Goal: Check status: Check status

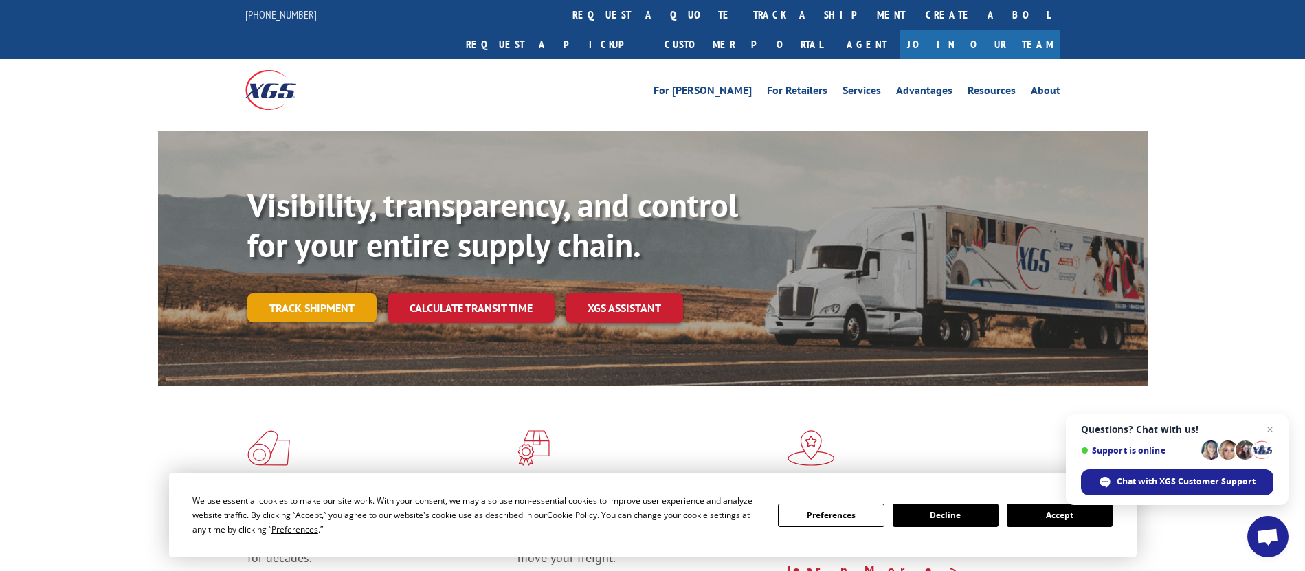
click at [307, 293] on link "Track shipment" at bounding box center [311, 307] width 129 height 29
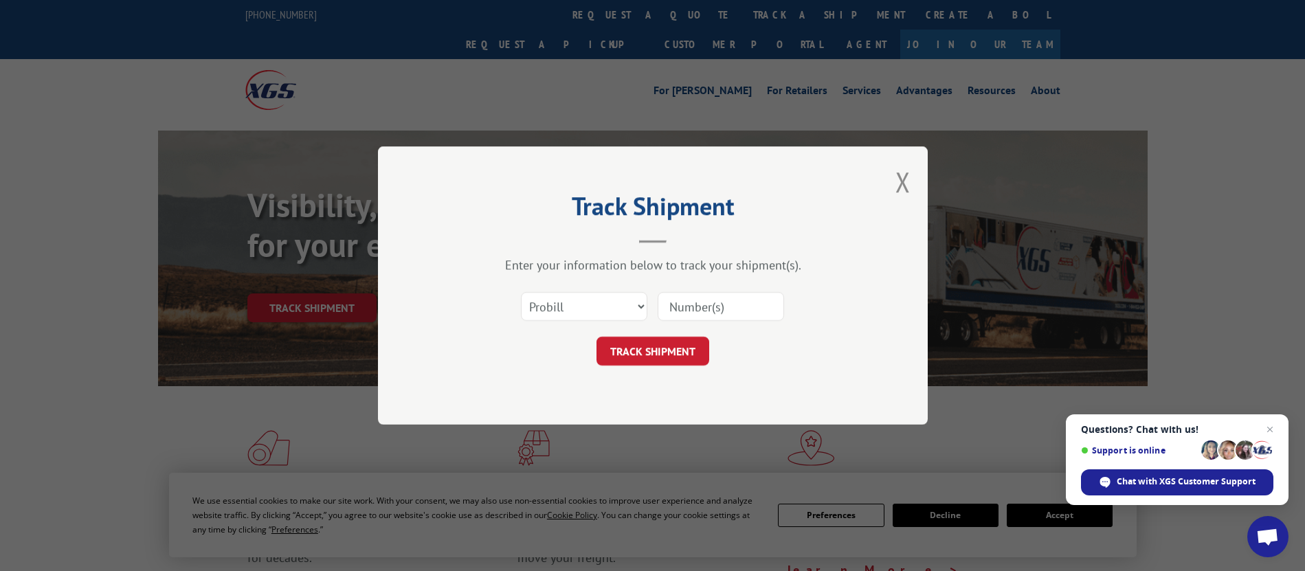
click at [694, 312] on input at bounding box center [721, 306] width 126 height 29
click at [689, 314] on input at bounding box center [721, 306] width 126 height 29
paste input "2558907"
type input "2558907"
click at [669, 343] on button "TRACK SHIPMENT" at bounding box center [653, 351] width 113 height 29
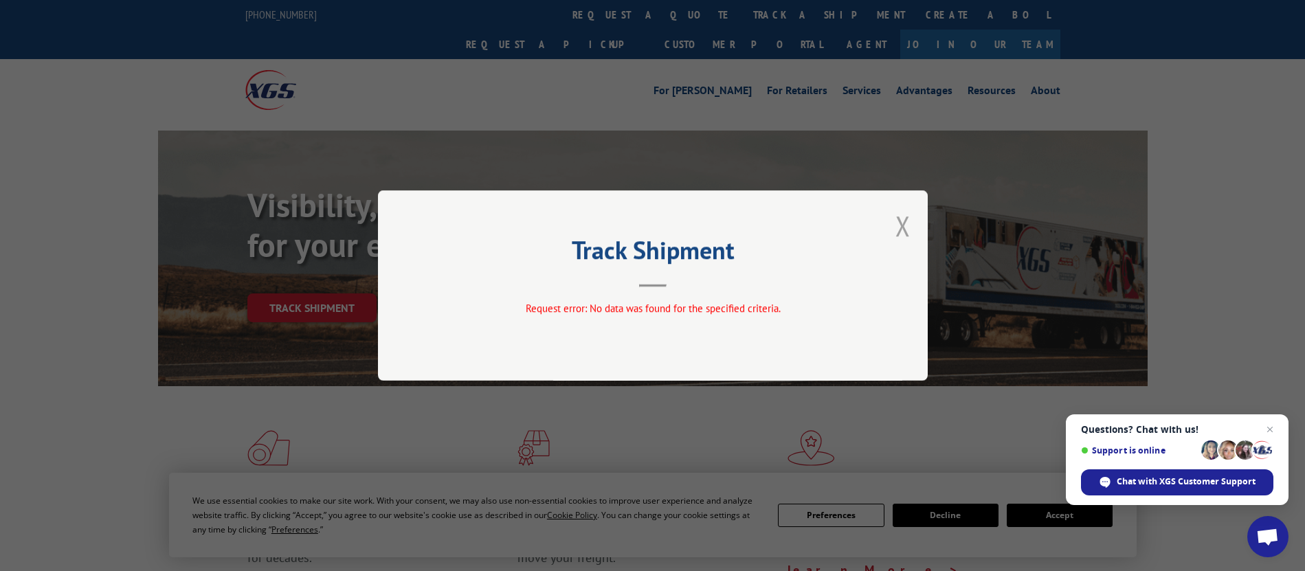
click at [901, 228] on button "Close modal" at bounding box center [903, 226] width 15 height 36
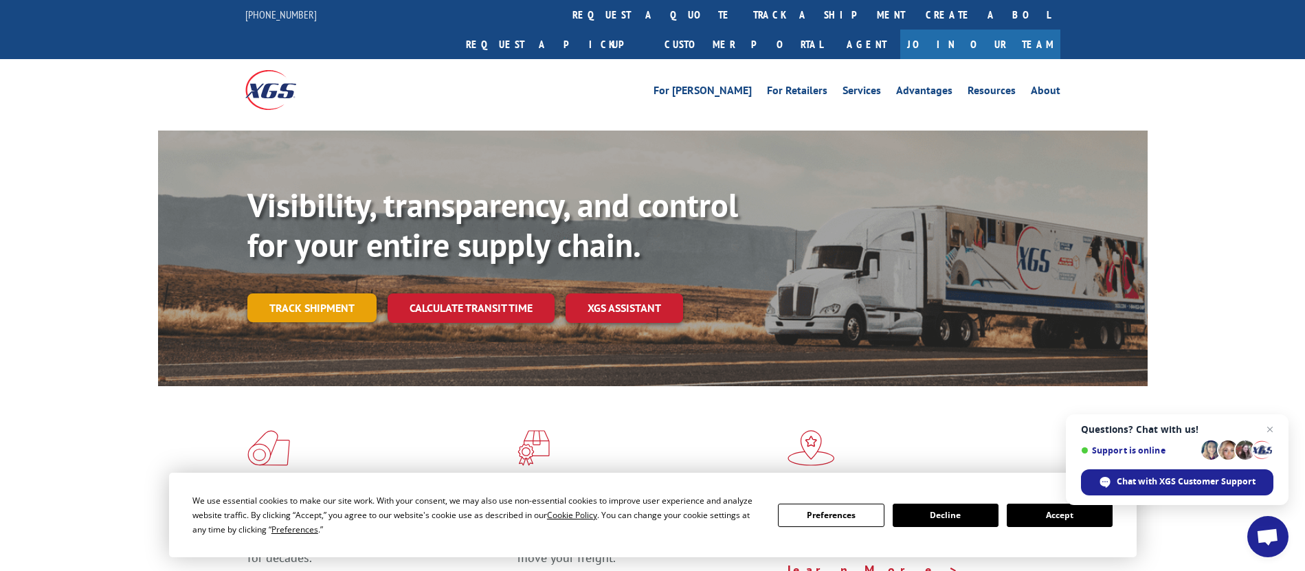
click at [322, 293] on link "Track shipment" at bounding box center [311, 307] width 129 height 29
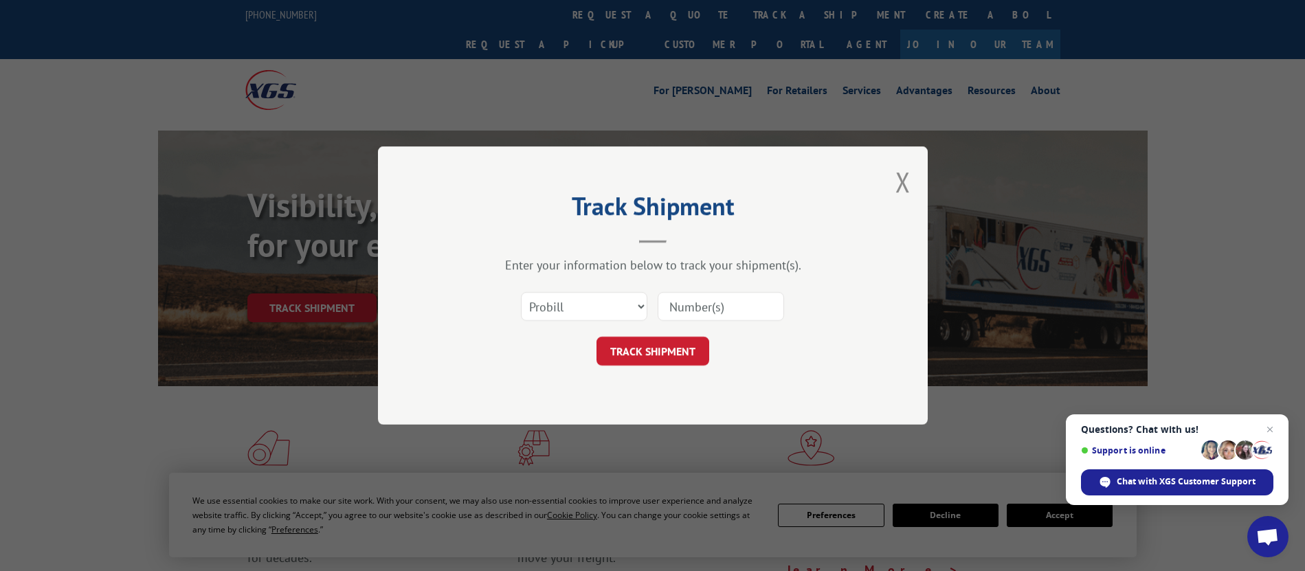
click at [621, 291] on div "Select category... Probill BOL PO" at bounding box center [584, 307] width 125 height 32
click at [621, 298] on select "Select category... Probill BOL PO" at bounding box center [584, 306] width 126 height 29
select select "po"
click at [521, 292] on select "Select category... Probill BOL PO" at bounding box center [584, 306] width 126 height 29
click at [693, 309] on input at bounding box center [721, 306] width 126 height 29
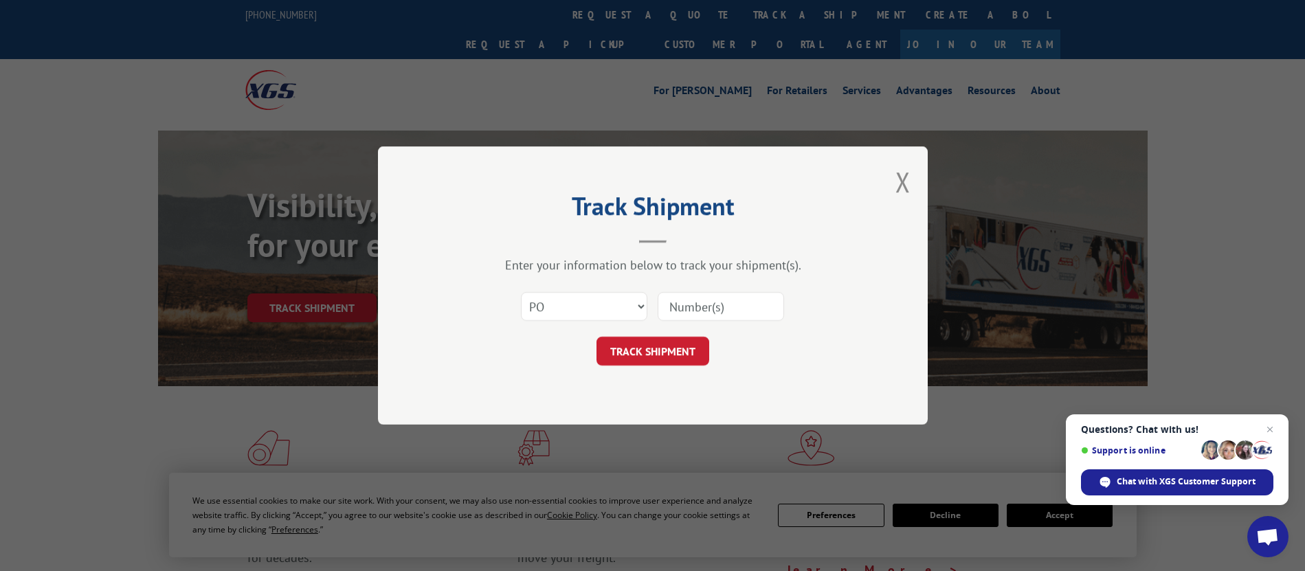
paste input "24708412"
type input "24708412"
click at [702, 348] on button "TRACK SHIPMENT" at bounding box center [653, 351] width 113 height 29
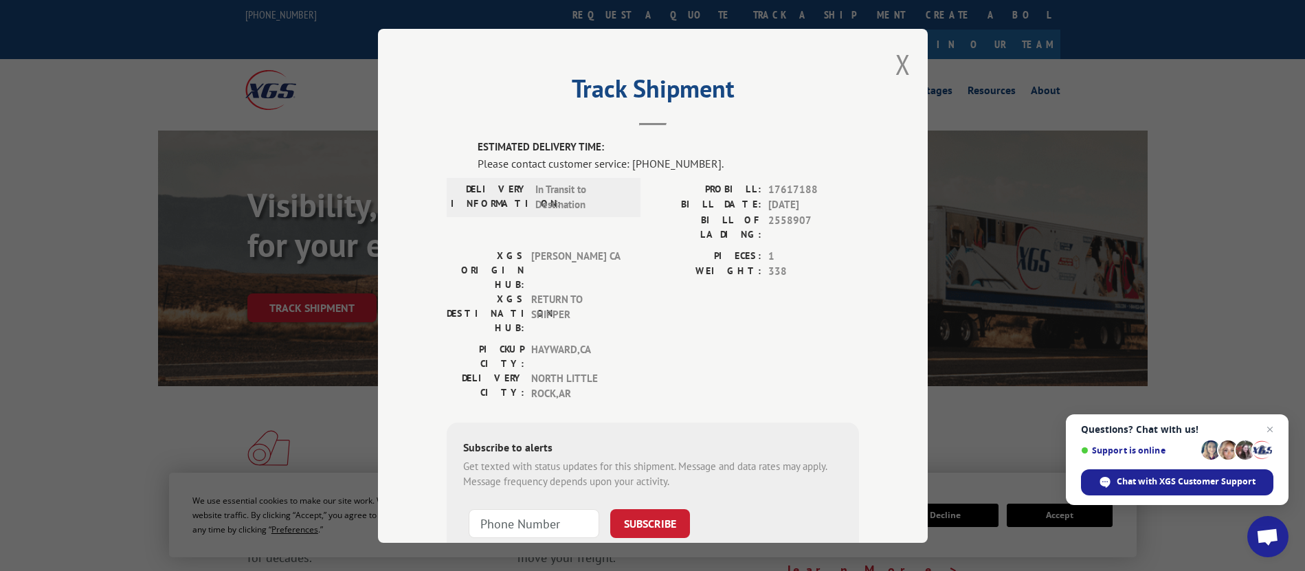
click at [863, 245] on div "Track Shipment ESTIMATED DELIVERY TIME: Please contact customer service: [PHONE…" at bounding box center [653, 286] width 550 height 514
